Goal: Information Seeking & Learning: Learn about a topic

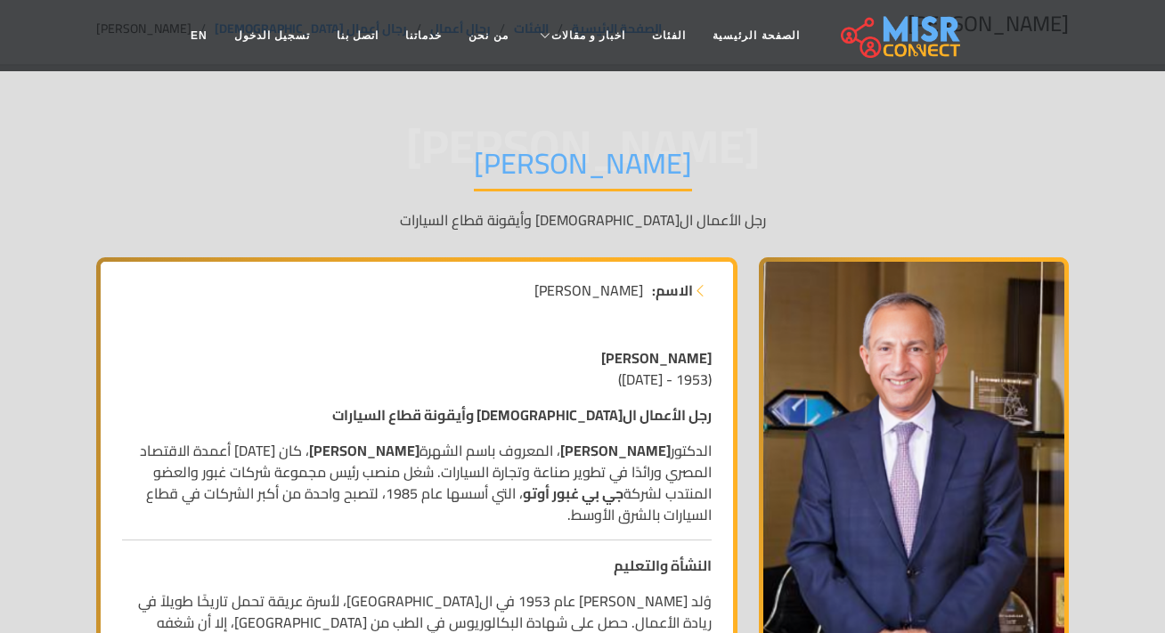
scroll to position [77, 0]
drag, startPoint x: 711, startPoint y: 418, endPoint x: 608, endPoint y: 404, distance: 104.3
click at [677, 409] on strong "رجل الأعمال ال[DEMOGRAPHIC_DATA] وأيقونة قطاع السيارات" at bounding box center [522, 414] width 380 height 27
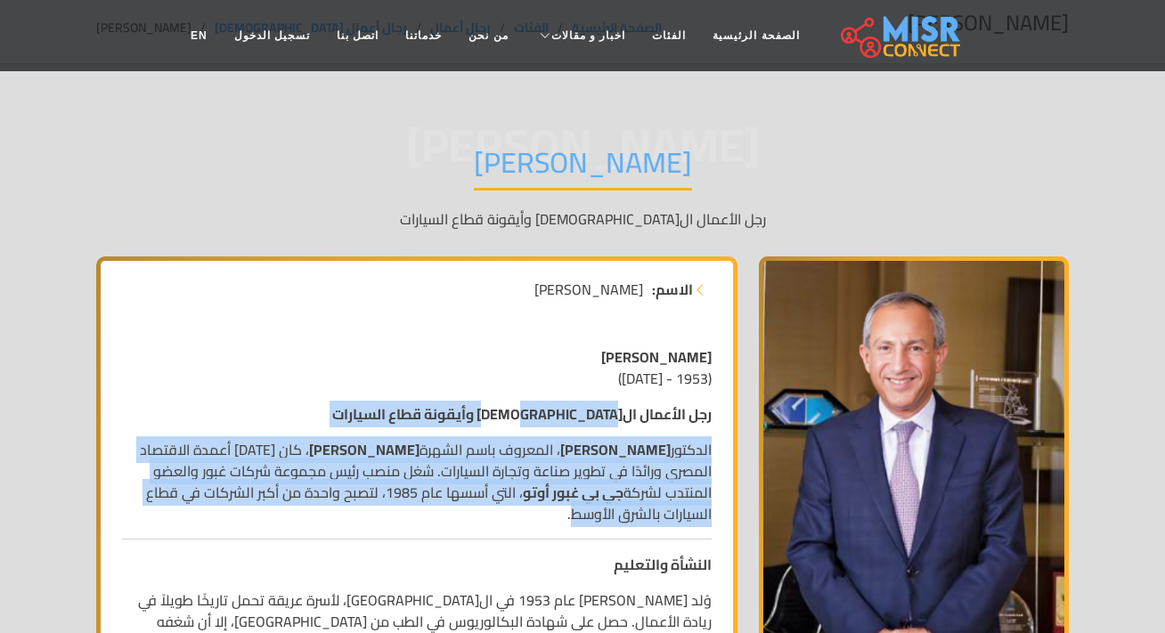
drag, startPoint x: 571, startPoint y: 408, endPoint x: 627, endPoint y: 527, distance: 131.9
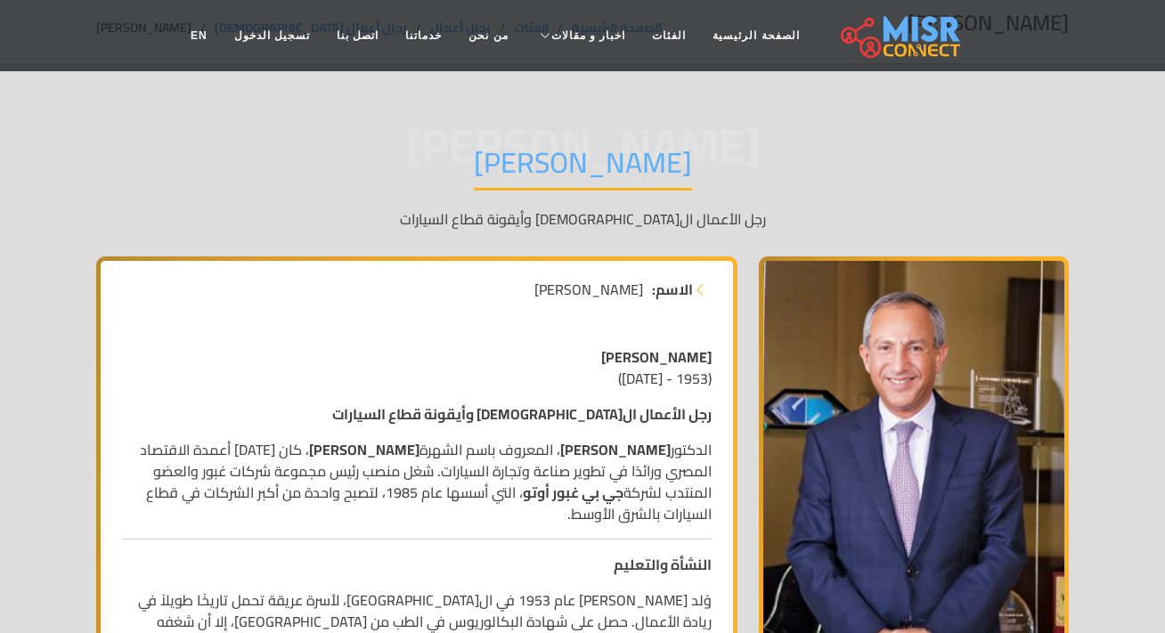
drag, startPoint x: 627, startPoint y: 527, endPoint x: 628, endPoint y: 504, distance: 23.2
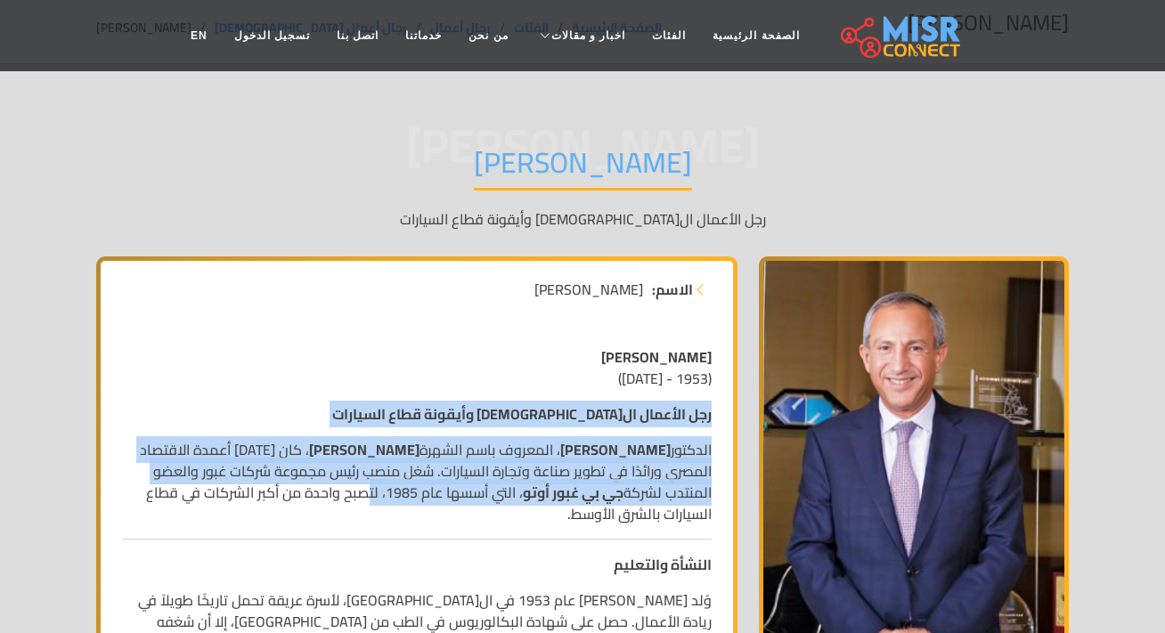
drag, startPoint x: 715, startPoint y: 415, endPoint x: 391, endPoint y: 521, distance: 341.2
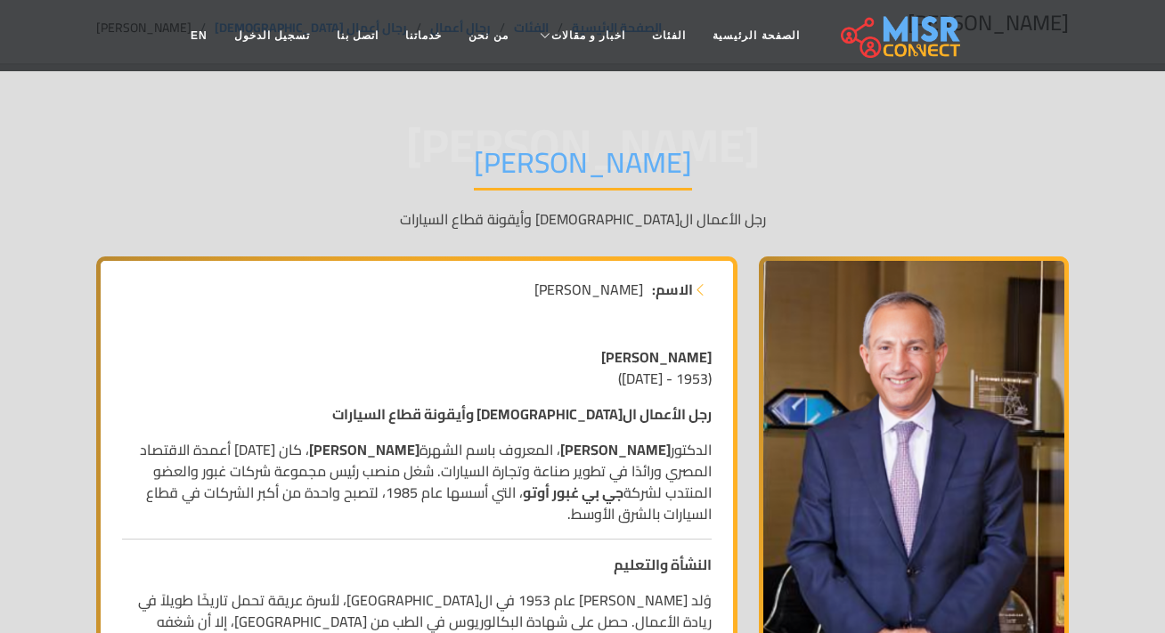
drag, startPoint x: 391, startPoint y: 521, endPoint x: 617, endPoint y: 521, distance: 226.3
click at [617, 521] on p "[PERSON_NAME] ، المعروف باسم الشهرة [PERSON_NAME] ، كان [DATE] أعمدة الاقتصاد ا…" at bounding box center [417, 482] width 590 height 86
drag, startPoint x: 530, startPoint y: 424, endPoint x: 568, endPoint y: 429, distance: 38.6
click at [485, 410] on strong "رجل الأعمال ال[DEMOGRAPHIC_DATA] وأيقونة قطاع السيارات" at bounding box center [522, 414] width 380 height 27
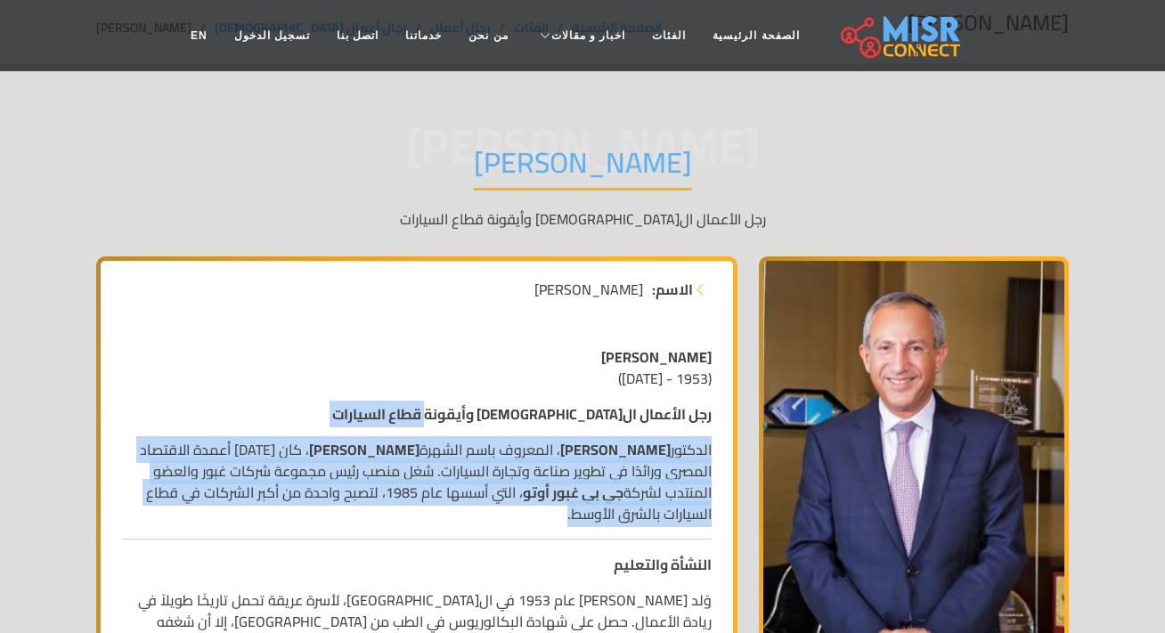
drag, startPoint x: 437, startPoint y: 419, endPoint x: 527, endPoint y: 507, distance: 126.0
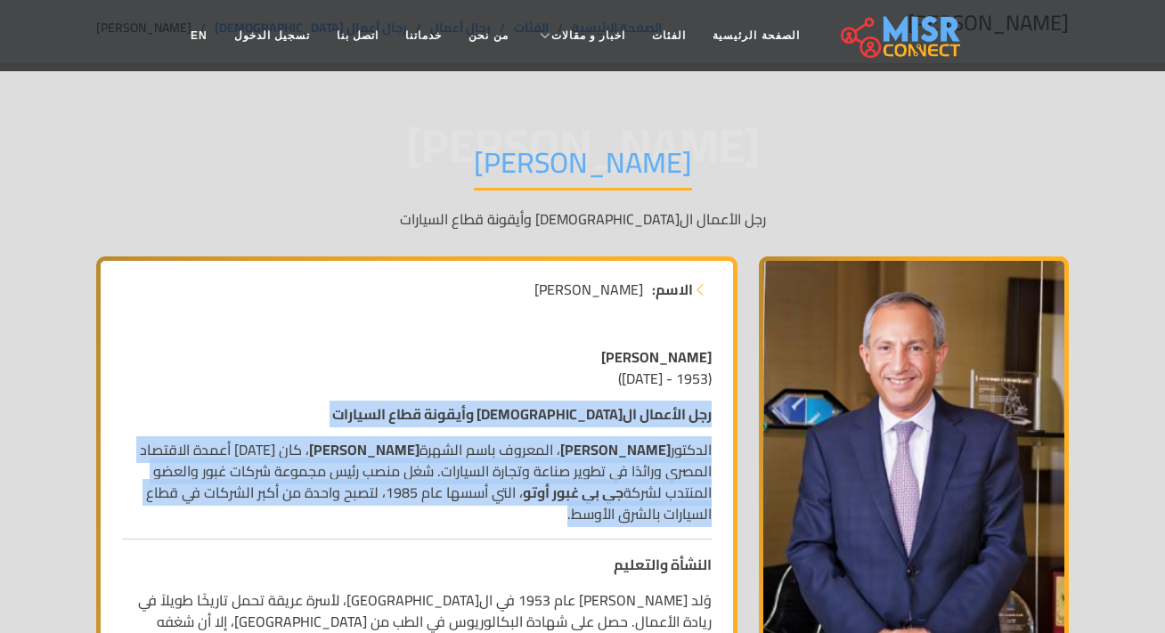
drag, startPoint x: 713, startPoint y: 419, endPoint x: 591, endPoint y: 513, distance: 154.3
copy div "رجل الأعمال ال[DEMOGRAPHIC_DATA] وأيقونة قطاع السيارات [PERSON_NAME] ، المعروف …"
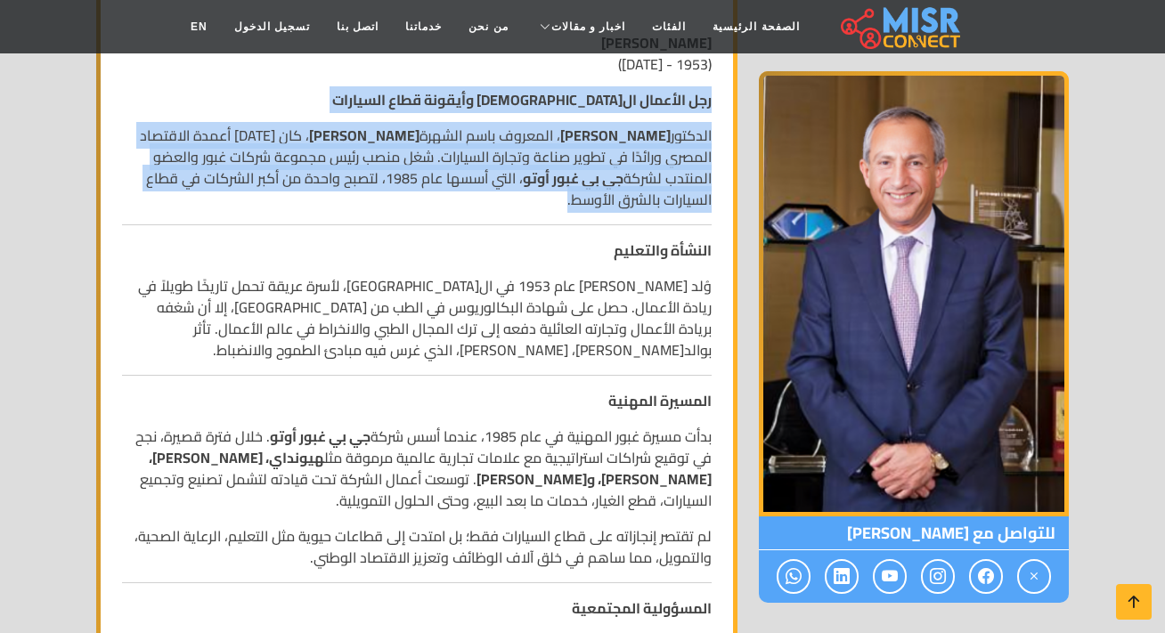
scroll to position [392, 0]
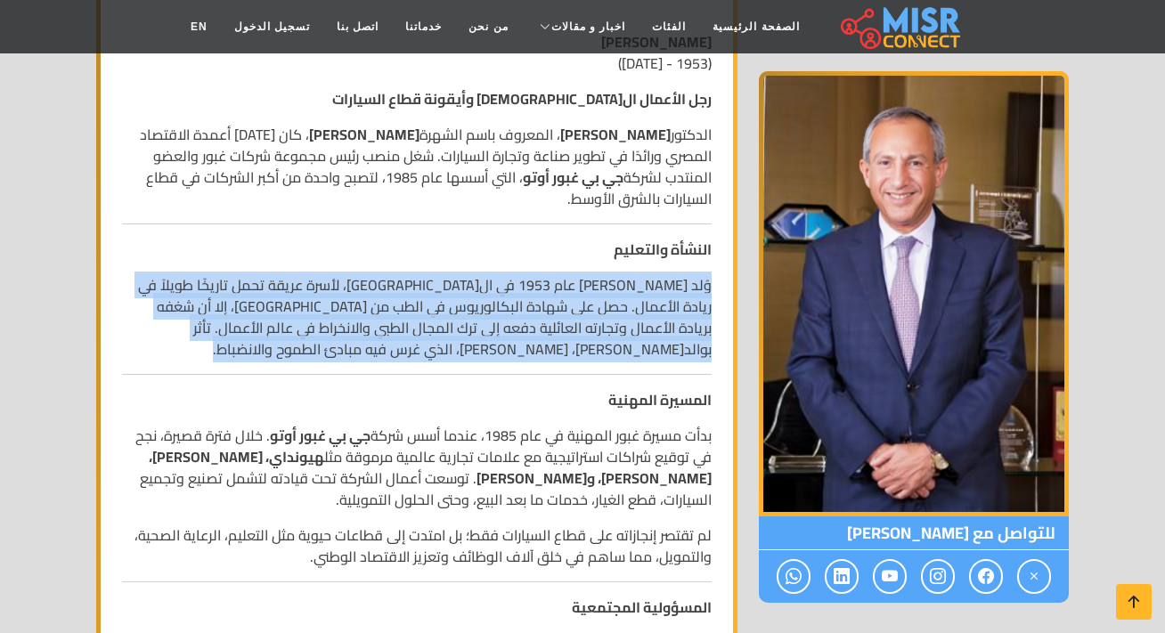
drag, startPoint x: 715, startPoint y: 288, endPoint x: 559, endPoint y: 360, distance: 172.6
copy p "وُلد [PERSON_NAME] عام 1953 في ال[GEOGRAPHIC_DATA]، لأسرة عريقة تحمل تاريخًا طو…"
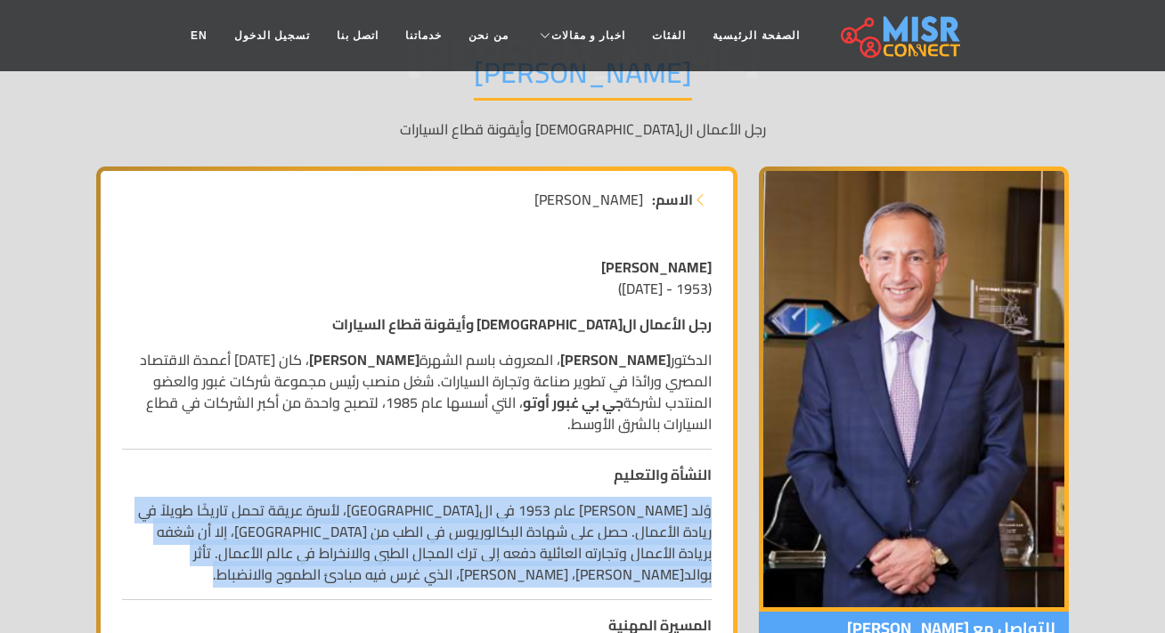
scroll to position [0, 0]
